Goal: Check status: Check status

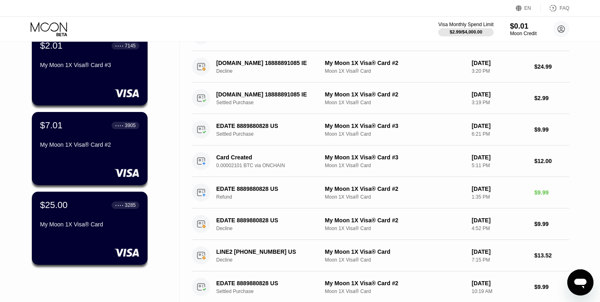
scroll to position [75, 0]
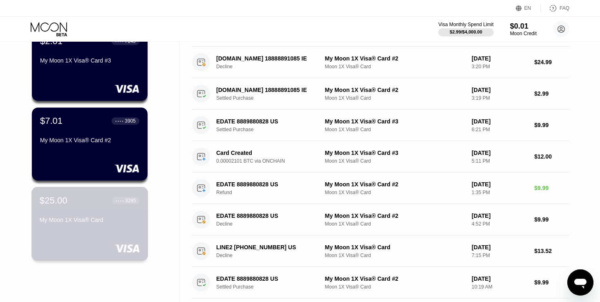
click at [67, 221] on div "My Moon 1X Visa® Card" at bounding box center [90, 220] width 100 height 7
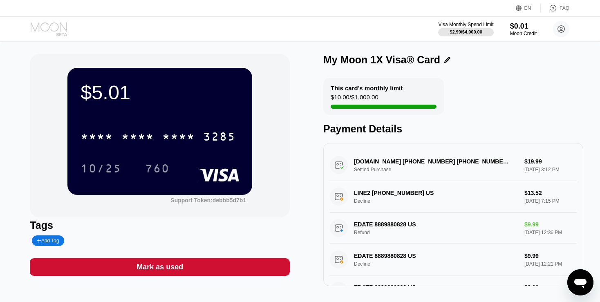
click at [66, 25] on icon at bounding box center [50, 29] width 38 height 14
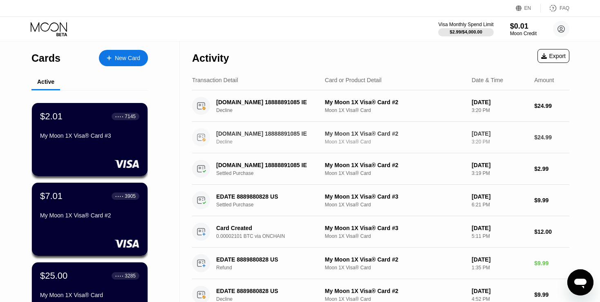
click at [535, 127] on div "[DOMAIN_NAME] 18888891085 IE Decline My Moon 1X Visa® Card #2 Moon 1X Visa® Car…" at bounding box center [380, 137] width 377 height 31
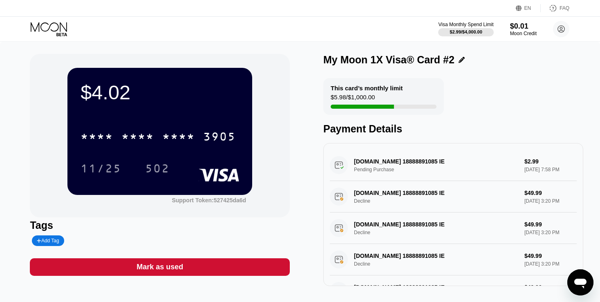
click at [55, 25] on icon at bounding box center [50, 29] width 38 height 14
